Goal: Information Seeking & Learning: Learn about a topic

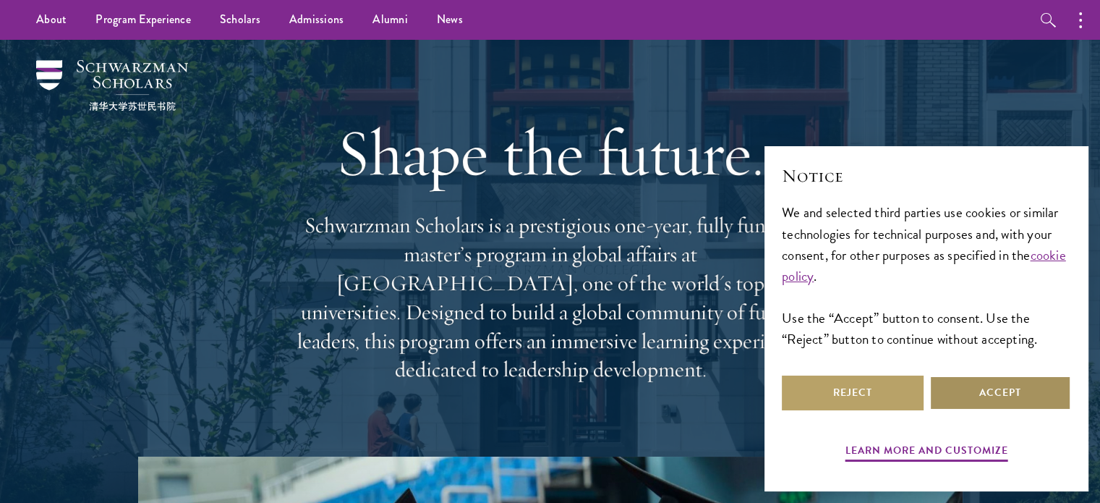
click at [1025, 396] on button "Accept" at bounding box center [1000, 392] width 142 height 35
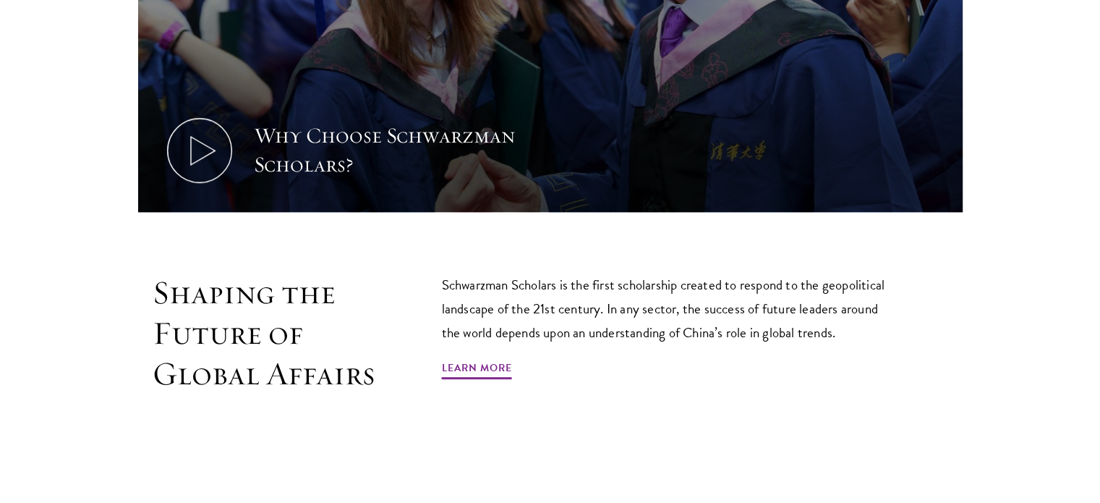
scroll to position [795, 0]
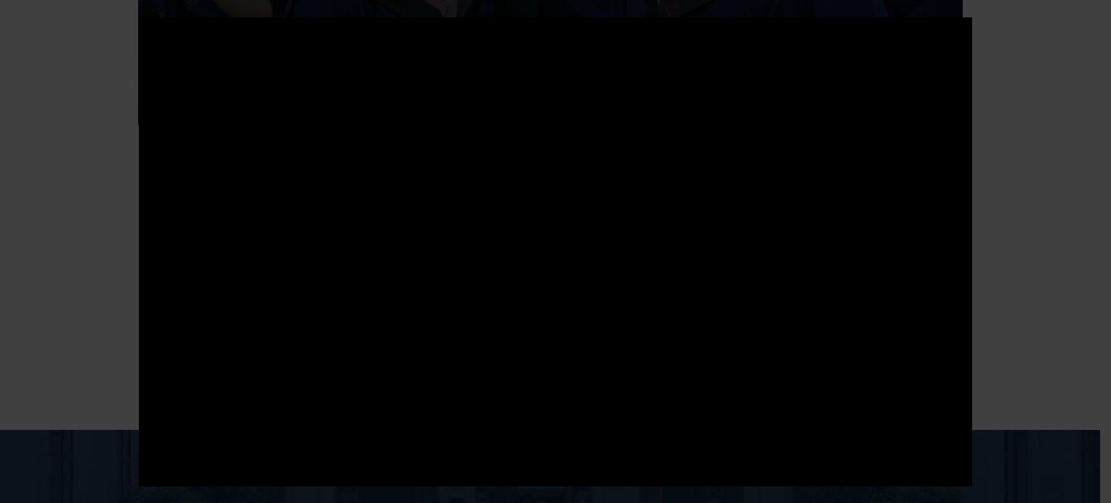
click at [1049, 310] on div at bounding box center [555, 251] width 1111 height 503
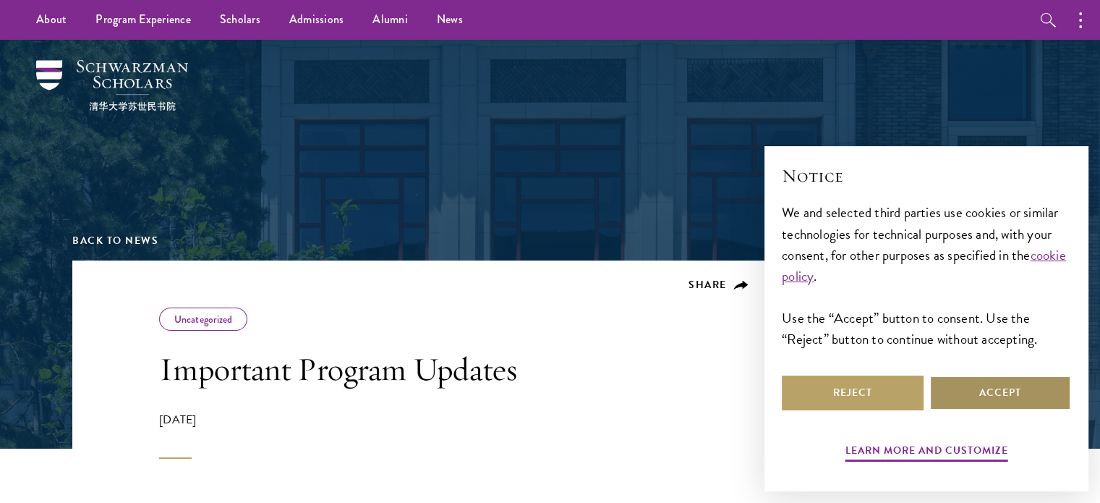
click at [1052, 400] on button "Accept" at bounding box center [1000, 392] width 142 height 35
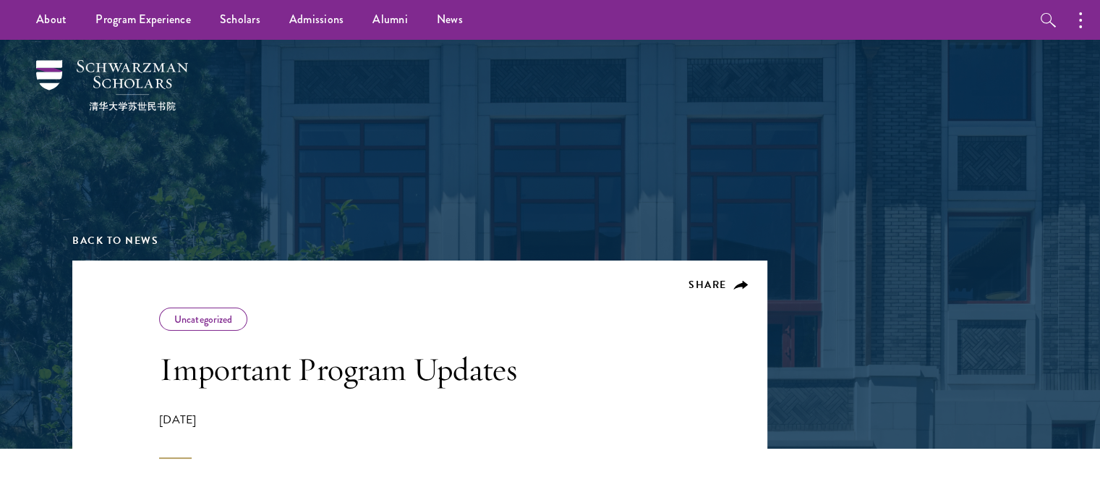
scroll to position [145, 0]
